Goal: Navigation & Orientation: Understand site structure

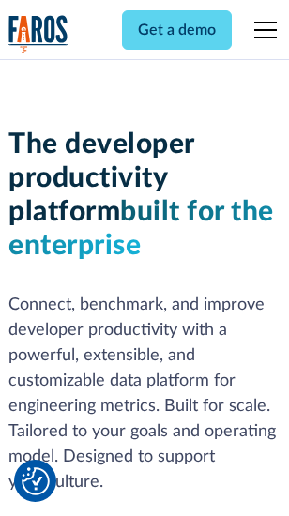
scroll to position [282, 0]
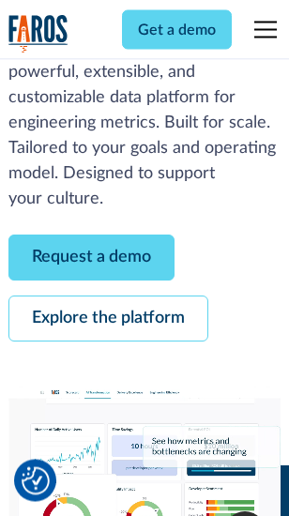
click at [92, 259] on link "Request a demo" at bounding box center [91, 258] width 166 height 46
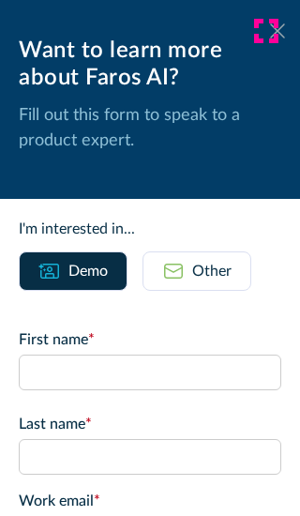
click at [270, 31] on icon at bounding box center [277, 30] width 15 height 14
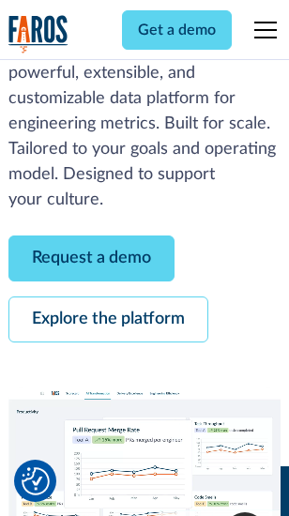
scroll to position [343, 0]
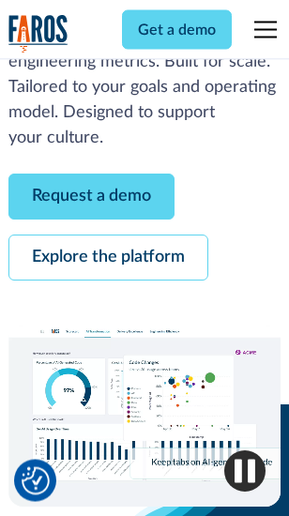
click at [108, 259] on link "Explore the platform" at bounding box center [108, 258] width 200 height 46
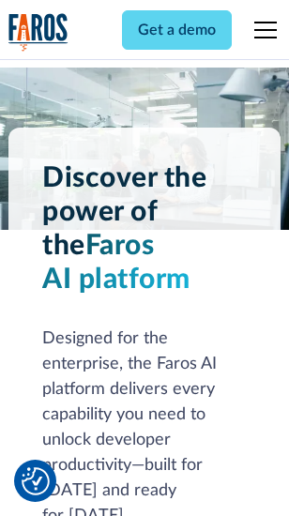
scroll to position [14297, 0]
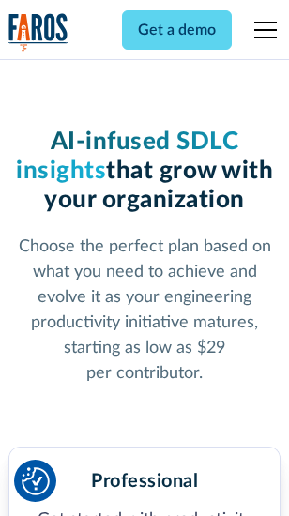
scroll to position [2981, 0]
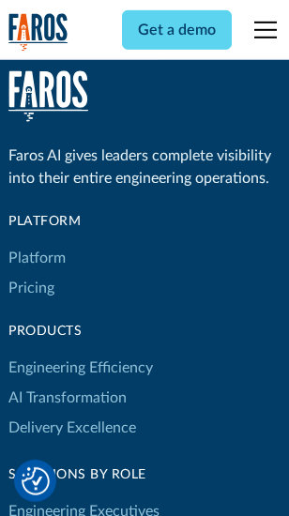
click at [37, 258] on link "Platform" at bounding box center [36, 258] width 57 height 30
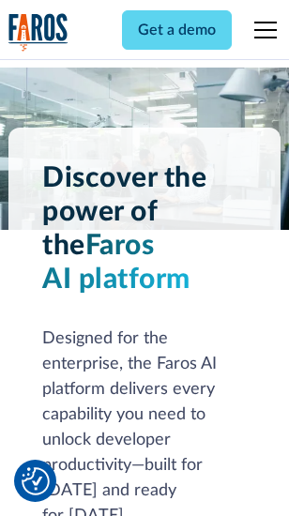
scroll to position [14899, 0]
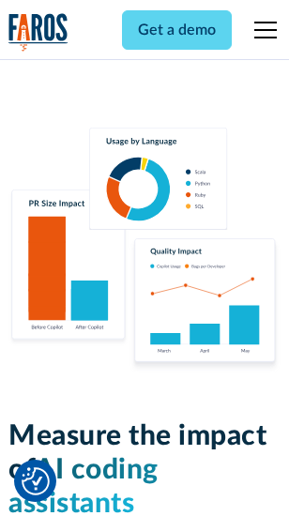
scroll to position [11718, 0]
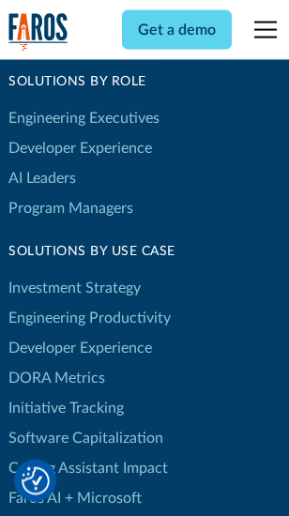
click at [56, 363] on link "DORA Metrics" at bounding box center [56, 378] width 97 height 30
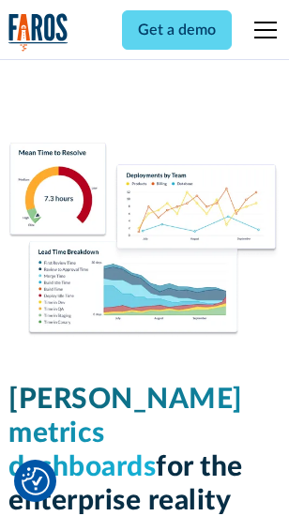
scroll to position [8312, 0]
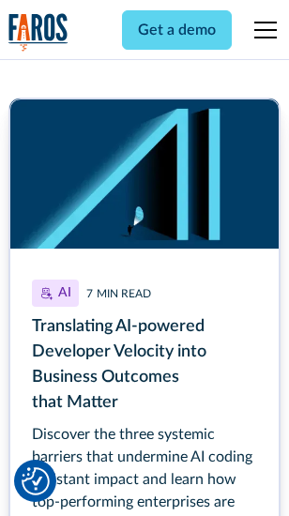
scroll to position [8409, 0]
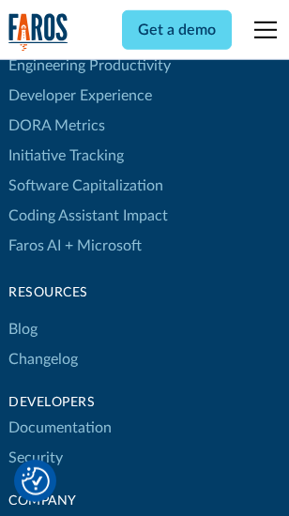
click at [43, 344] on link "Changelog" at bounding box center [42, 359] width 69 height 30
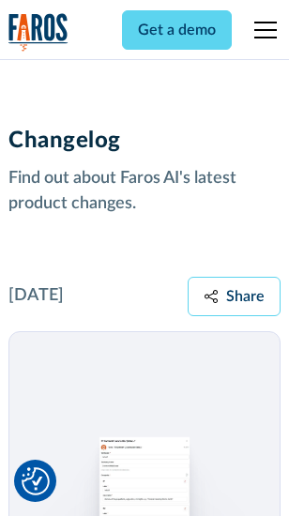
scroll to position [23010, 0]
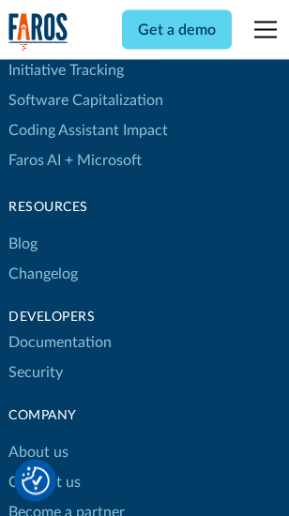
click at [38, 438] on link "About us" at bounding box center [38, 453] width 60 height 30
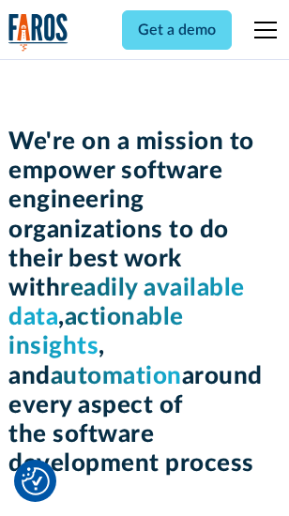
scroll to position [6495, 0]
